Goal: Task Accomplishment & Management: Manage account settings

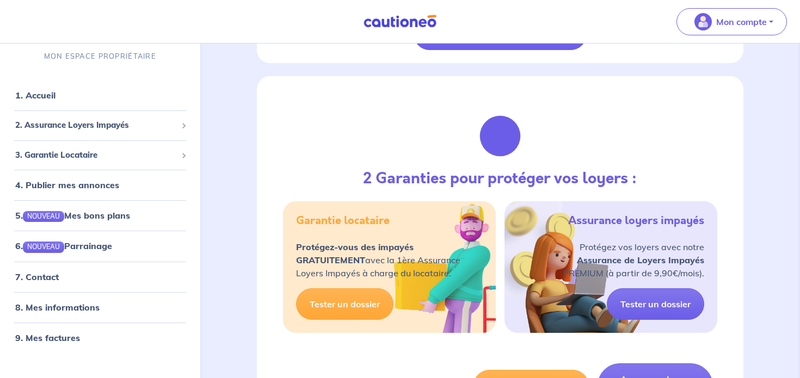
scroll to position [364, 0]
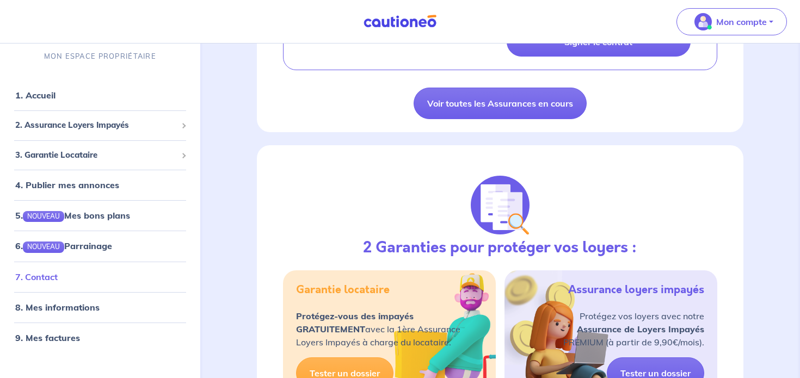
click at [56, 281] on link "7. Contact" at bounding box center [36, 276] width 42 height 11
click at [56, 301] on link "8. Mes informations" at bounding box center [55, 306] width 81 height 11
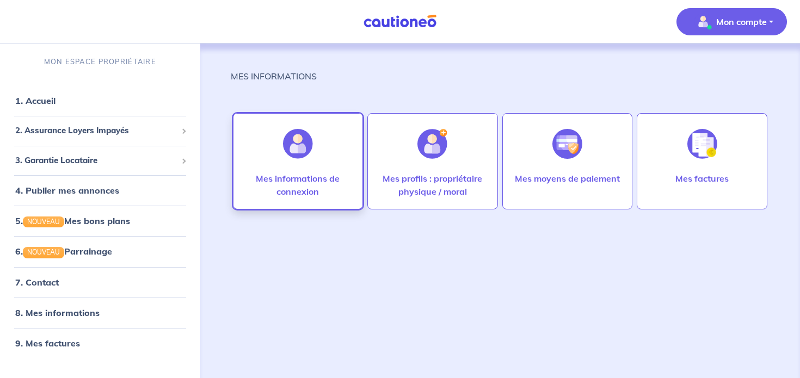
click at [305, 191] on p "Mes informations de connexion" at bounding box center [298, 185] width 108 height 26
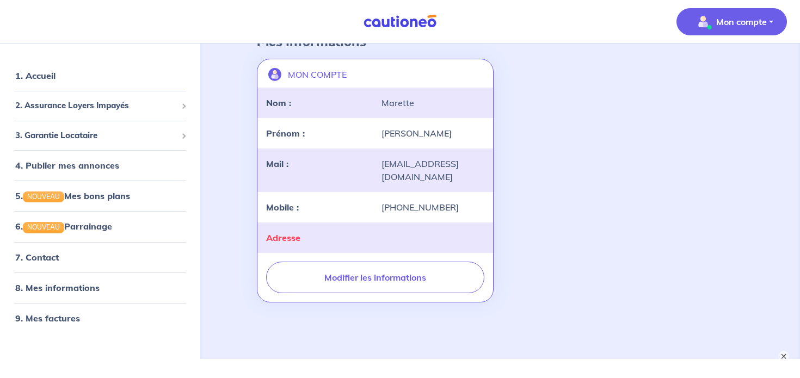
scroll to position [71, 0]
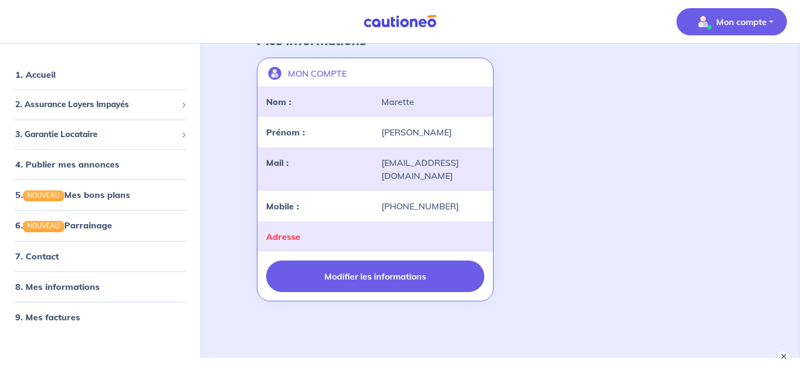
click at [404, 273] on button "Modifier les informations" at bounding box center [375, 277] width 218 height 32
select select "FR"
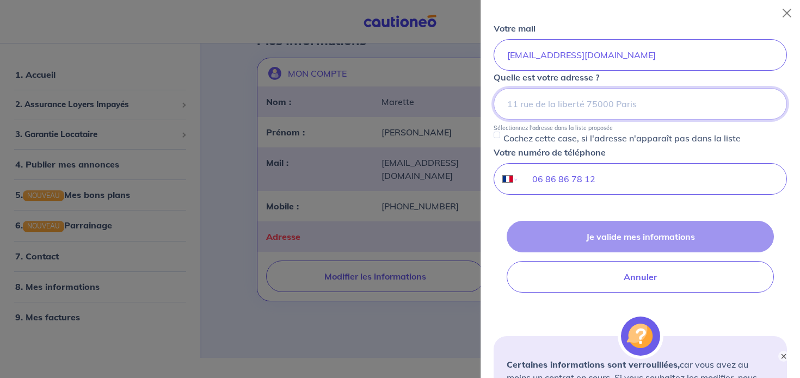
scroll to position [177, 0]
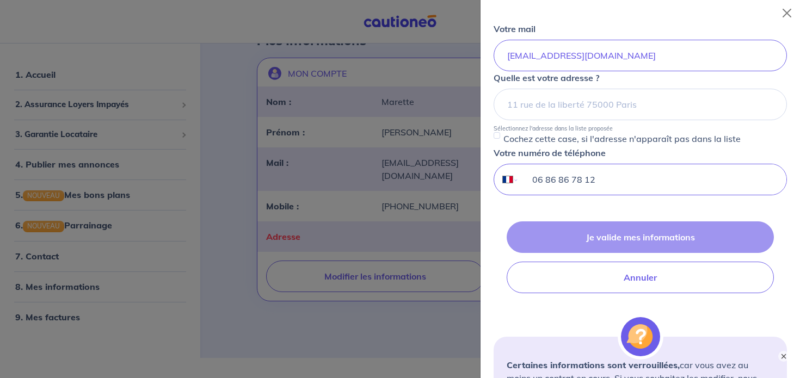
click at [579, 179] on input "06 86 86 78 12" at bounding box center [652, 179] width 267 height 30
type input "06 86 86 76 12"
click at [641, 240] on div "Je valide mes informations Annuler" at bounding box center [640, 257] width 293 height 72
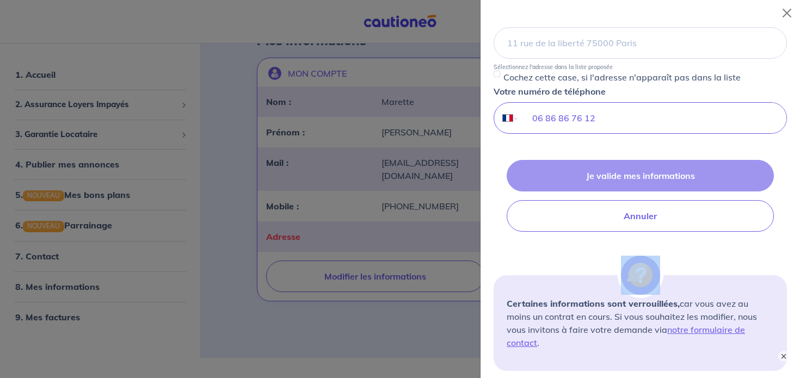
scroll to position [236, 0]
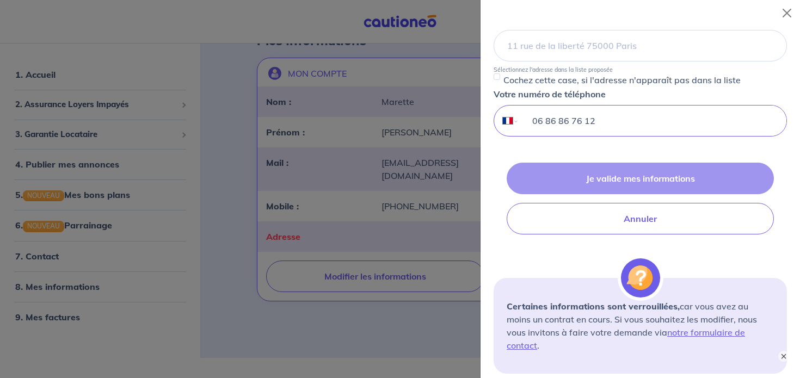
click at [636, 127] on input "06 86 86 76 12" at bounding box center [652, 121] width 267 height 30
drag, startPoint x: 630, startPoint y: 130, endPoint x: 540, endPoint y: 100, distance: 94.0
click at [540, 100] on div "Votre numéro de téléphone International [GEOGRAPHIC_DATA] [GEOGRAPHIC_DATA] [GE…" at bounding box center [640, 112] width 293 height 49
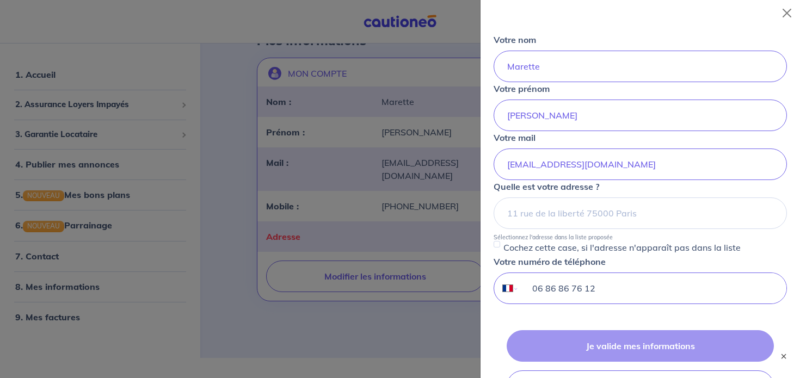
scroll to position [69, 0]
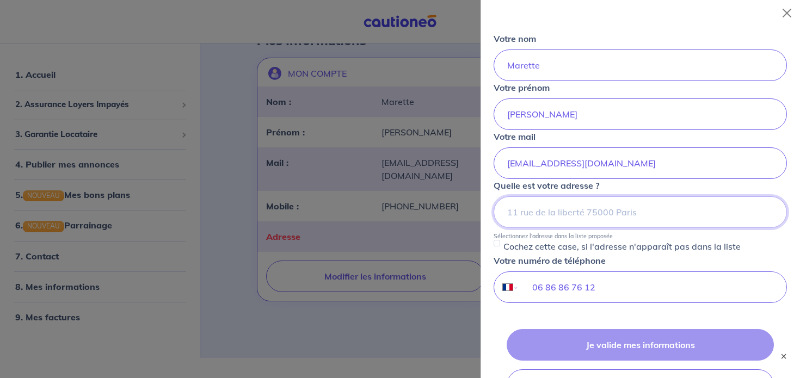
click at [543, 217] on input at bounding box center [640, 212] width 293 height 32
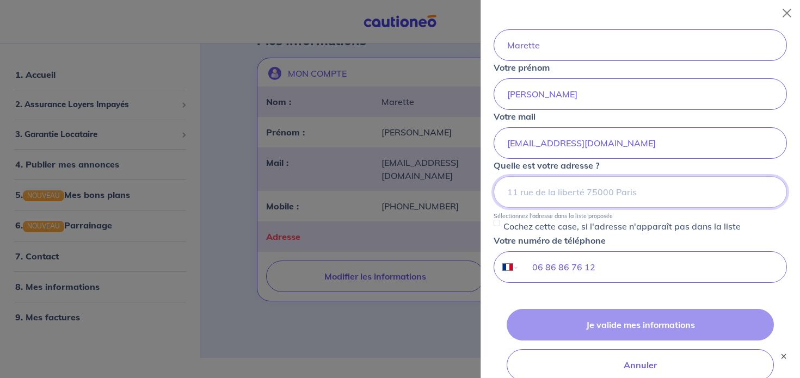
scroll to position [41, 0]
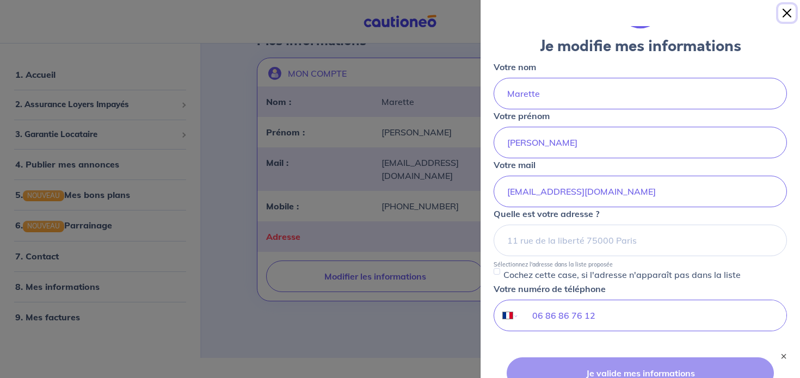
click at [784, 10] on button "Close" at bounding box center [786, 12] width 17 height 17
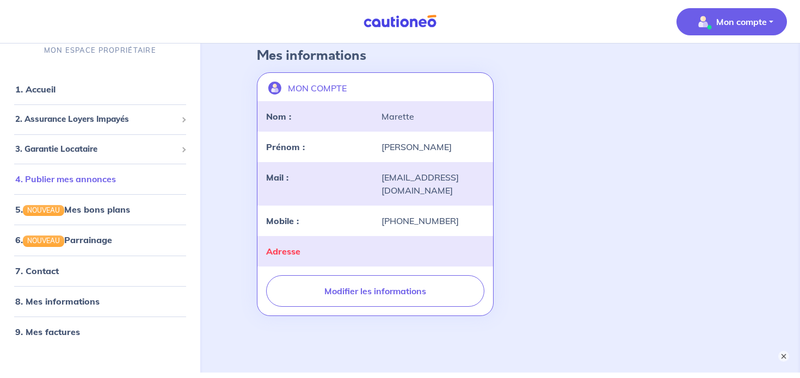
scroll to position [82, 0]
